Goal: Information Seeking & Learning: Learn about a topic

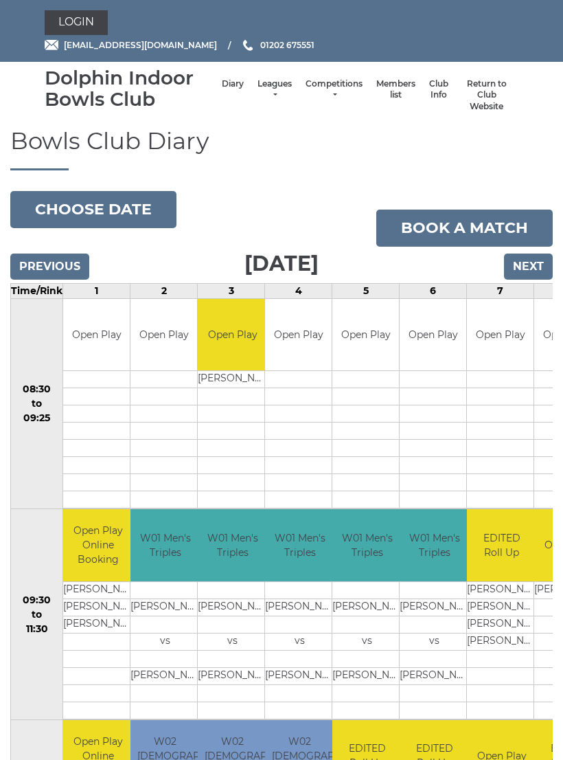
click at [267, 95] on link "Leagues" at bounding box center [275, 89] width 34 height 23
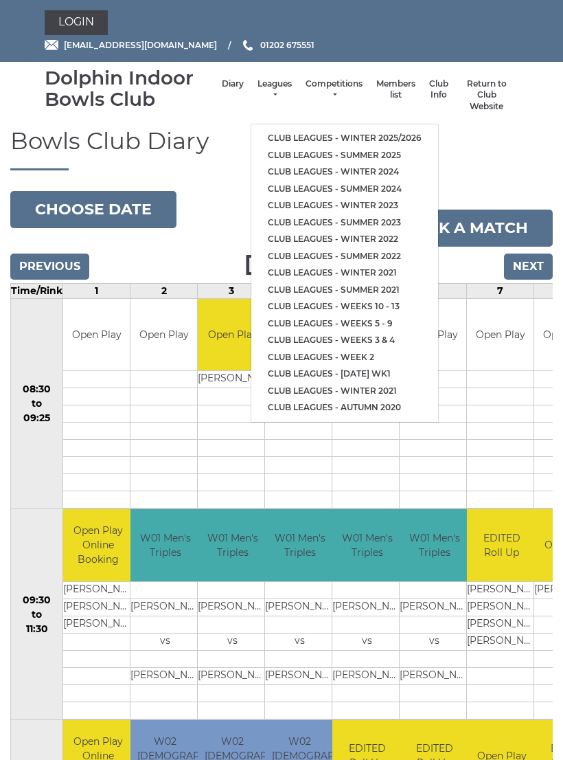
click at [359, 130] on link "Club leagues - Winter 2025/2026" at bounding box center [344, 138] width 187 height 17
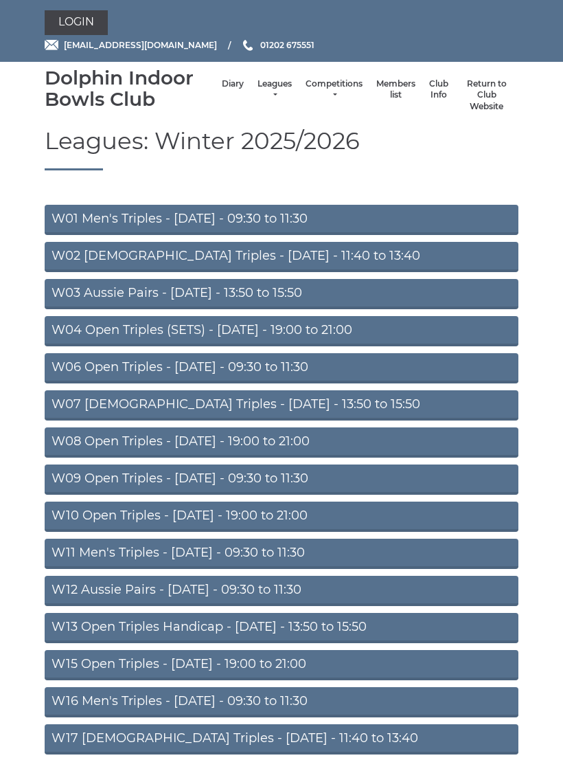
click at [358, 325] on link "W04 Open Triples (SETS) - [DATE] - 19:00 to 21:00" at bounding box center [282, 331] width 474 height 30
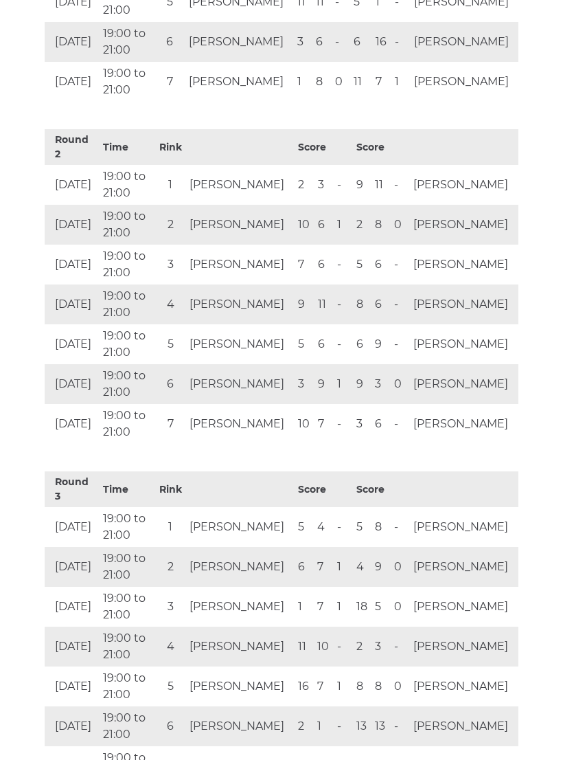
scroll to position [1023, 0]
